Goal: Task Accomplishment & Management: Manage account settings

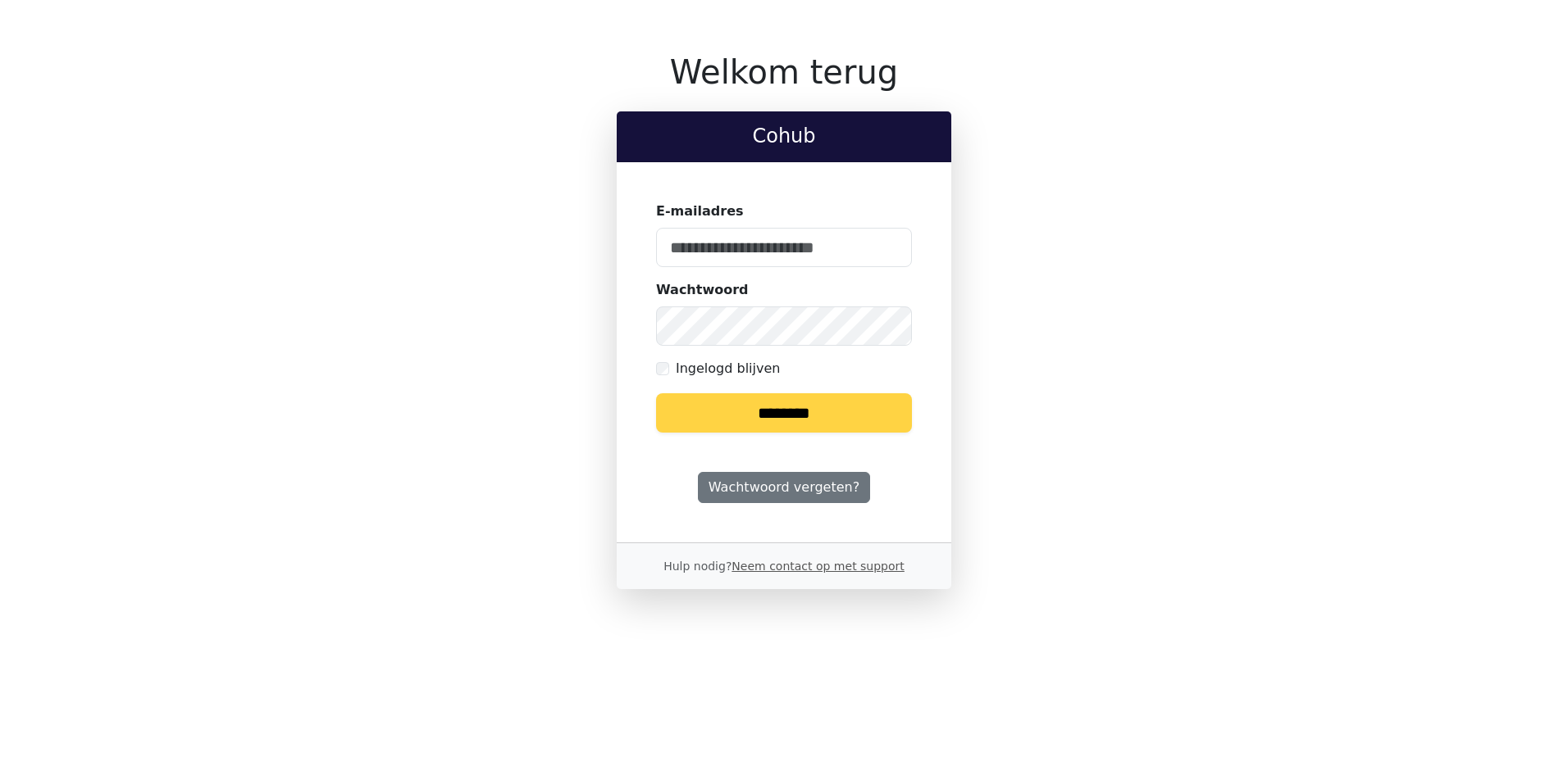
type input "**********"
click at [720, 413] on input "********" at bounding box center [783, 412] width 256 height 39
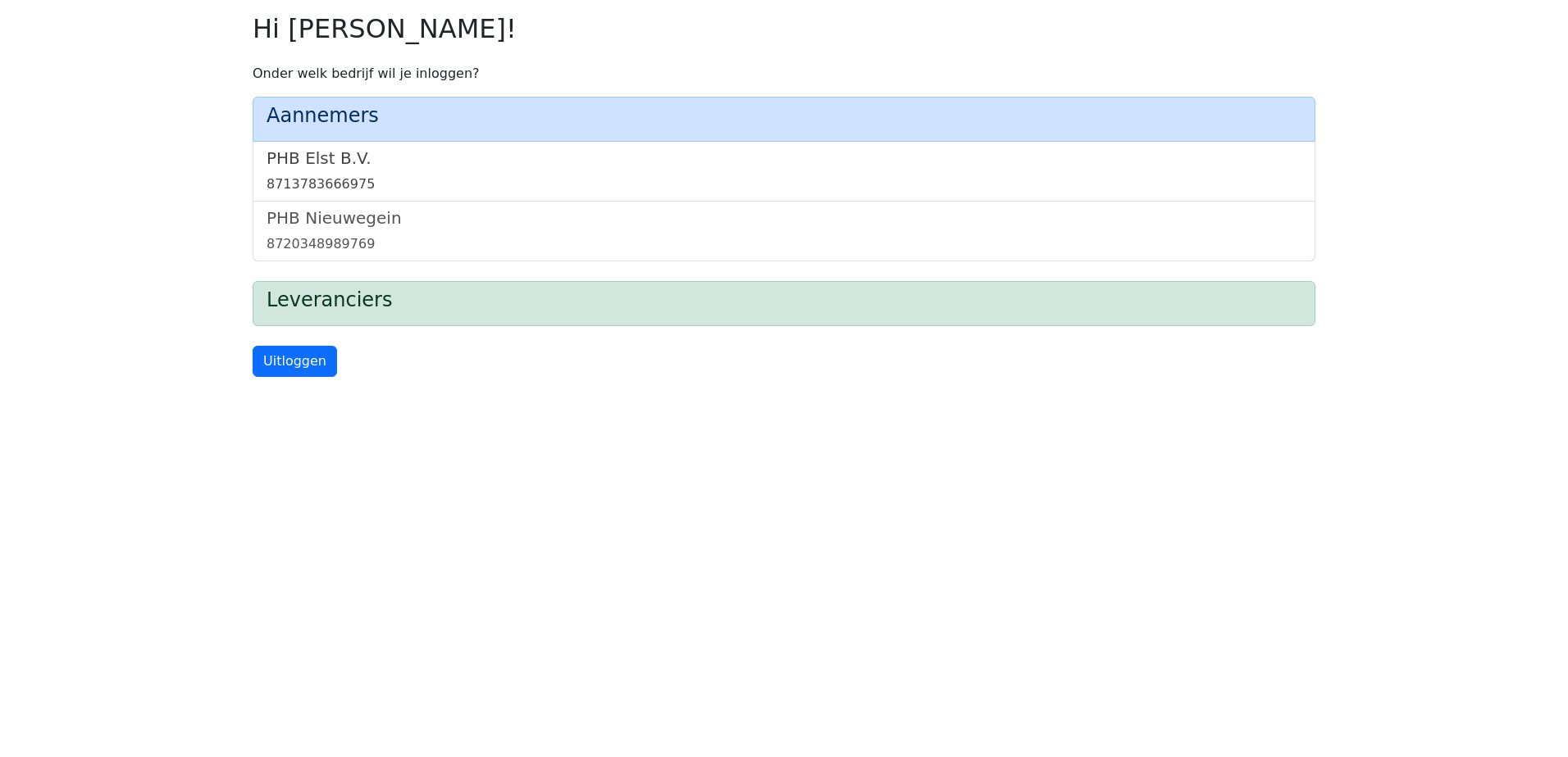
click at [332, 161] on h5 "PHB Elst B.V." at bounding box center [783, 158] width 1035 height 20
